Goal: Navigation & Orientation: Find specific page/section

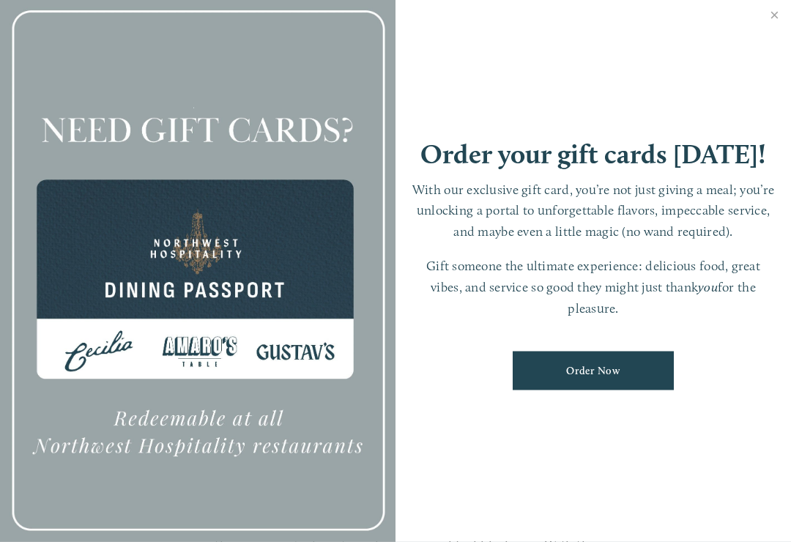
click at [776, 23] on link "Close" at bounding box center [774, 16] width 29 height 41
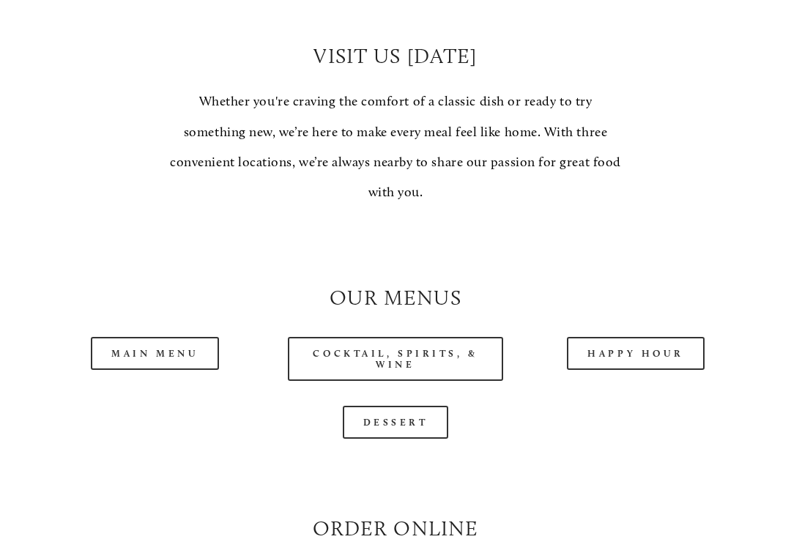
scroll to position [1042, 0]
click at [170, 342] on link "Main Menu" at bounding box center [155, 353] width 128 height 33
click at [625, 348] on link "Happy Hour" at bounding box center [636, 353] width 138 height 33
click at [393, 413] on link "Dessert" at bounding box center [396, 422] width 106 height 33
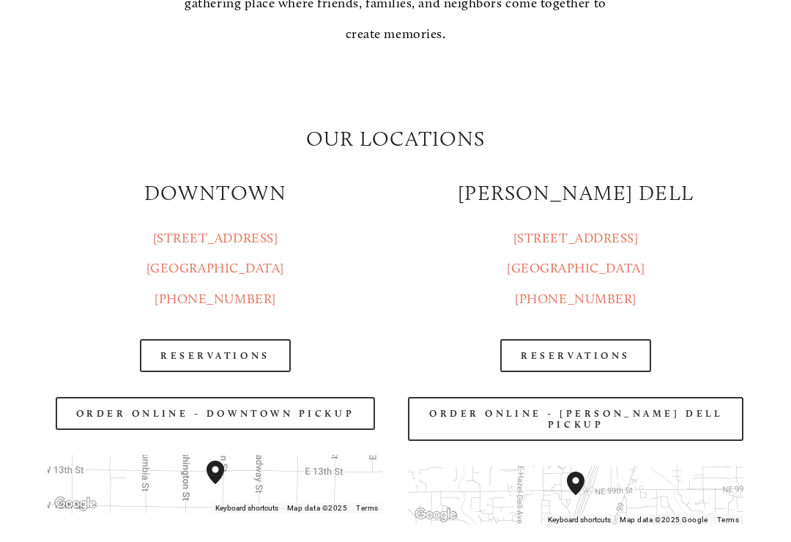
scroll to position [1432, 0]
click at [220, 371] on link "Reservations" at bounding box center [215, 355] width 151 height 33
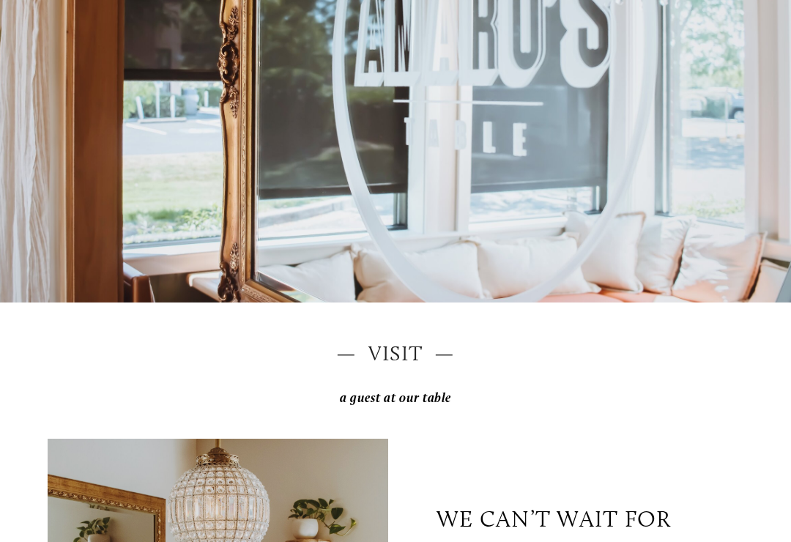
scroll to position [275, 0]
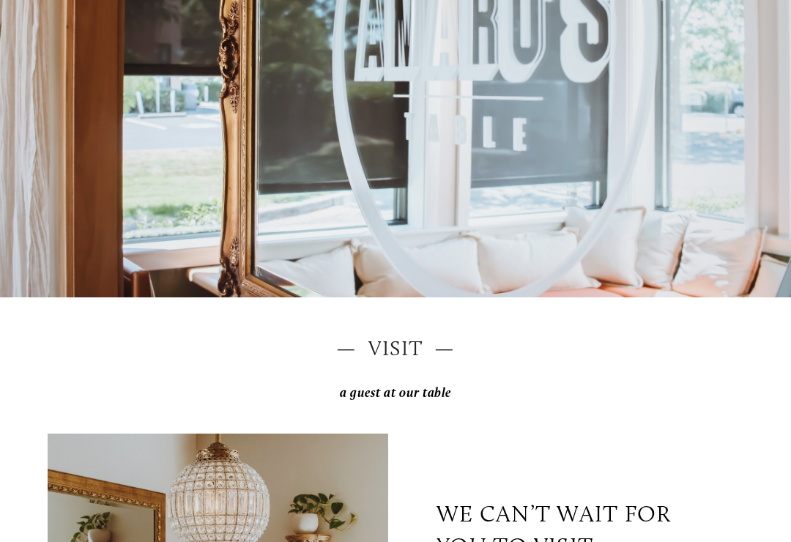
click at [392, 363] on h2 "— VISIT —" at bounding box center [396, 347] width 696 height 29
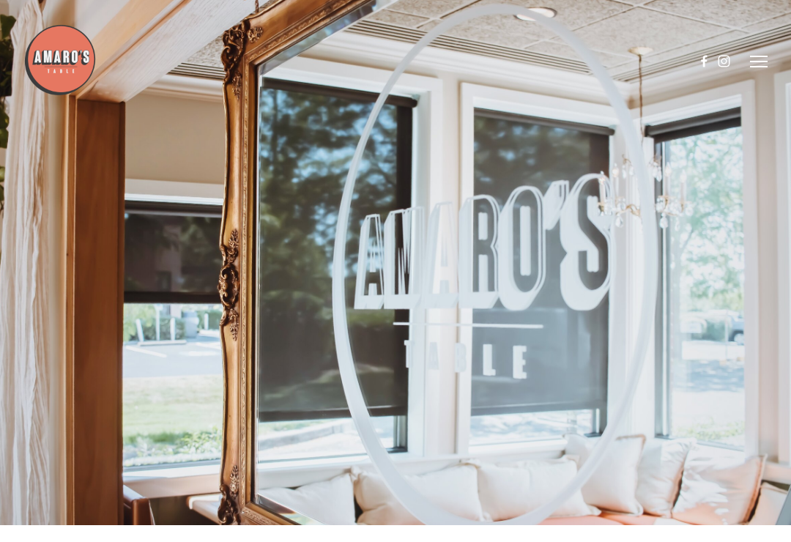
scroll to position [0, 0]
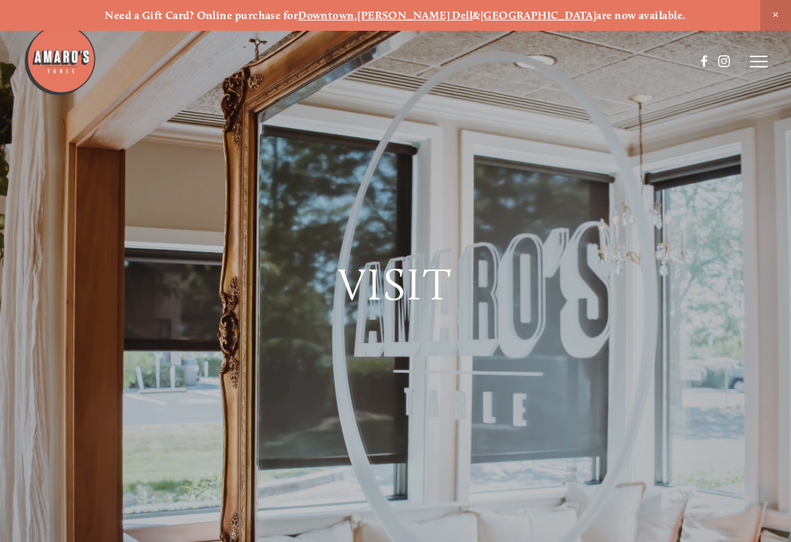
click at [760, 59] on icon at bounding box center [759, 61] width 18 height 13
click at [509, 66] on span "Menu" at bounding box center [513, 61] width 27 height 12
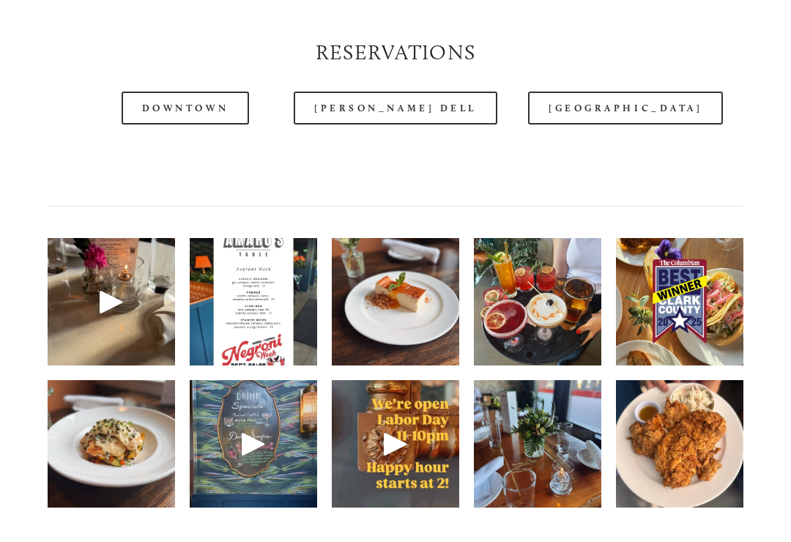
scroll to position [1680, 0]
click at [396, 445] on div at bounding box center [395, 443] width 35 height 35
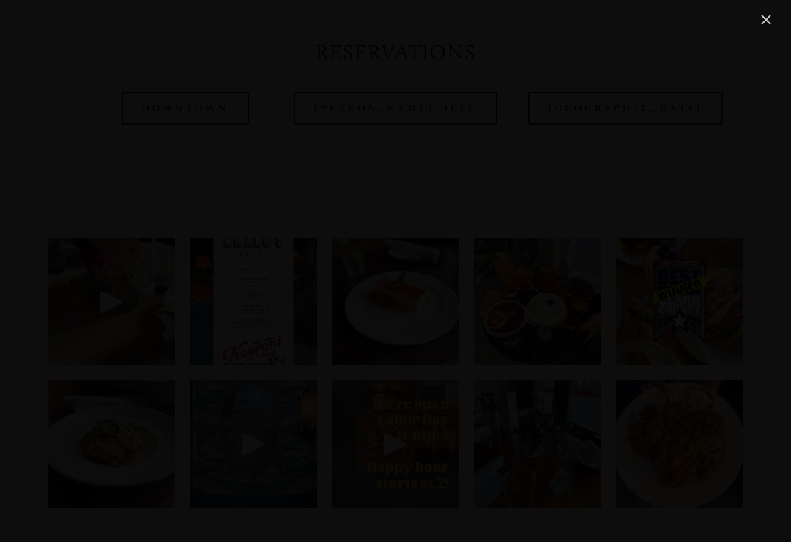
click at [770, 16] on link "Close" at bounding box center [766, 20] width 18 height 18
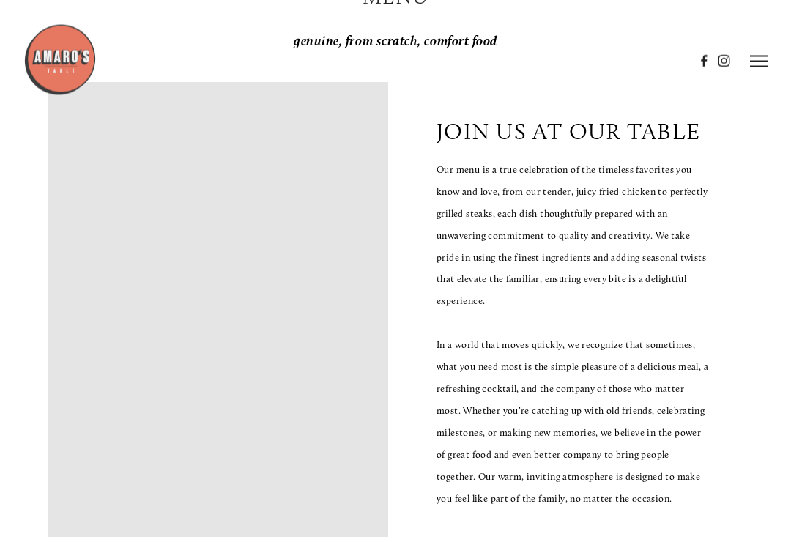
scroll to position [0, 0]
